Goal: Transaction & Acquisition: Subscribe to service/newsletter

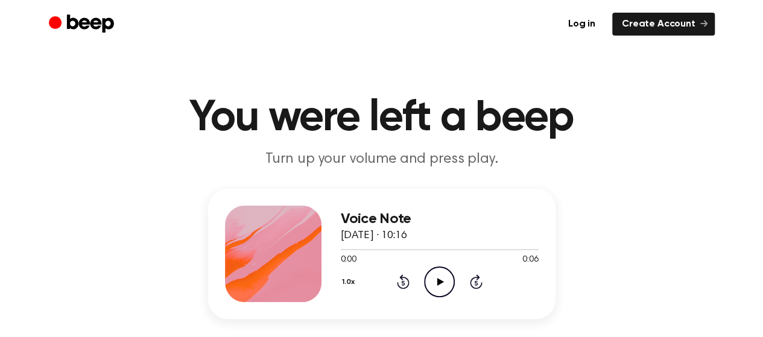
click at [436, 271] on icon "Play Audio" at bounding box center [439, 282] width 31 height 31
click at [445, 277] on icon "Pause Audio" at bounding box center [439, 282] width 31 height 31
click at [445, 277] on icon "Play Audio" at bounding box center [439, 282] width 31 height 31
click at [445, 287] on icon "Play Audio" at bounding box center [439, 282] width 31 height 31
click at [100, 28] on icon "Beep" at bounding box center [83, 25] width 68 height 24
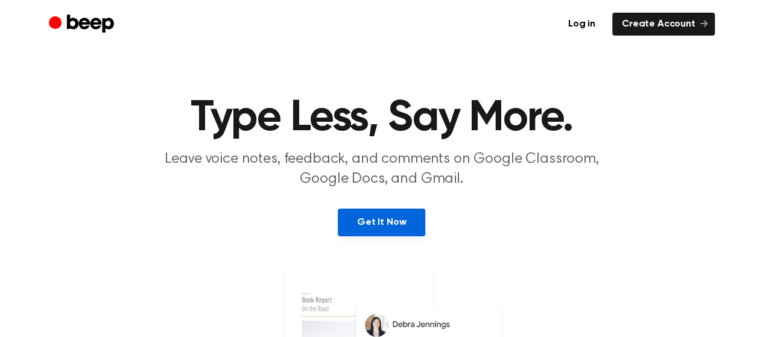
click at [413, 227] on link "Get It Now" at bounding box center [382, 223] width 88 height 28
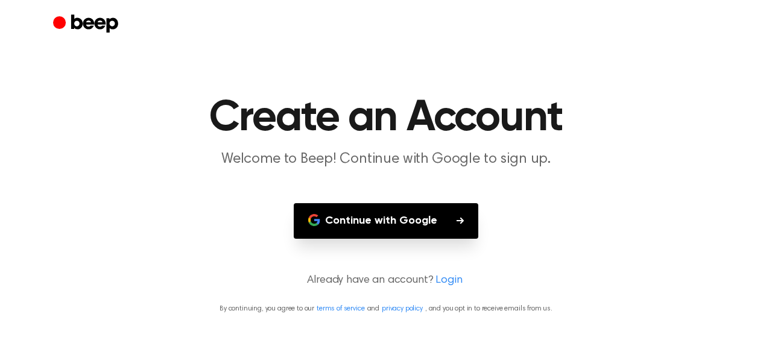
click at [384, 223] on button "Continue with Google" at bounding box center [386, 221] width 185 height 36
